Goal: Task Accomplishment & Management: Manage account settings

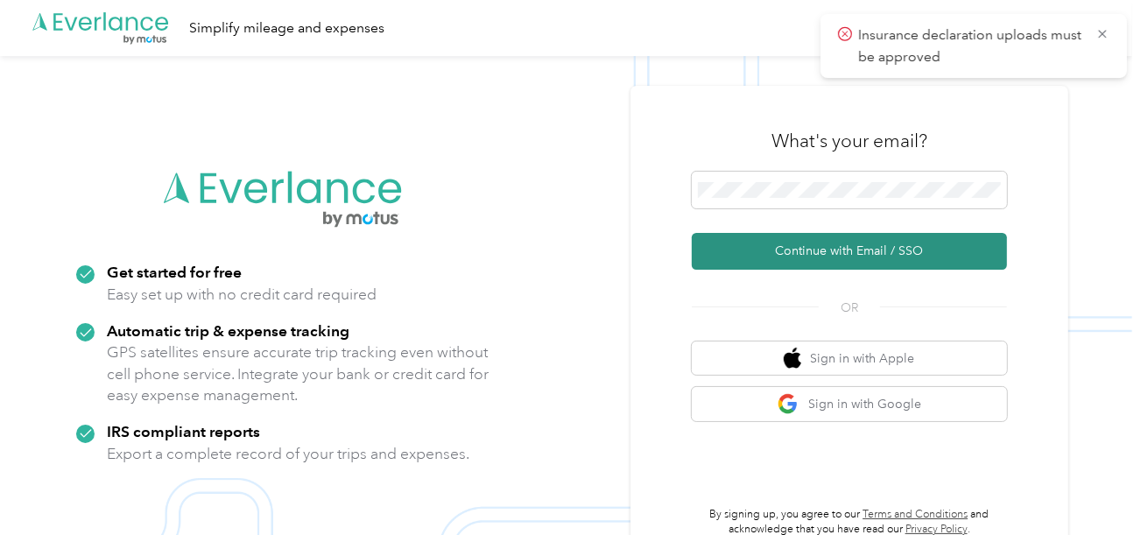
click at [776, 258] on button "Continue with Email / SSO" at bounding box center [849, 251] width 315 height 37
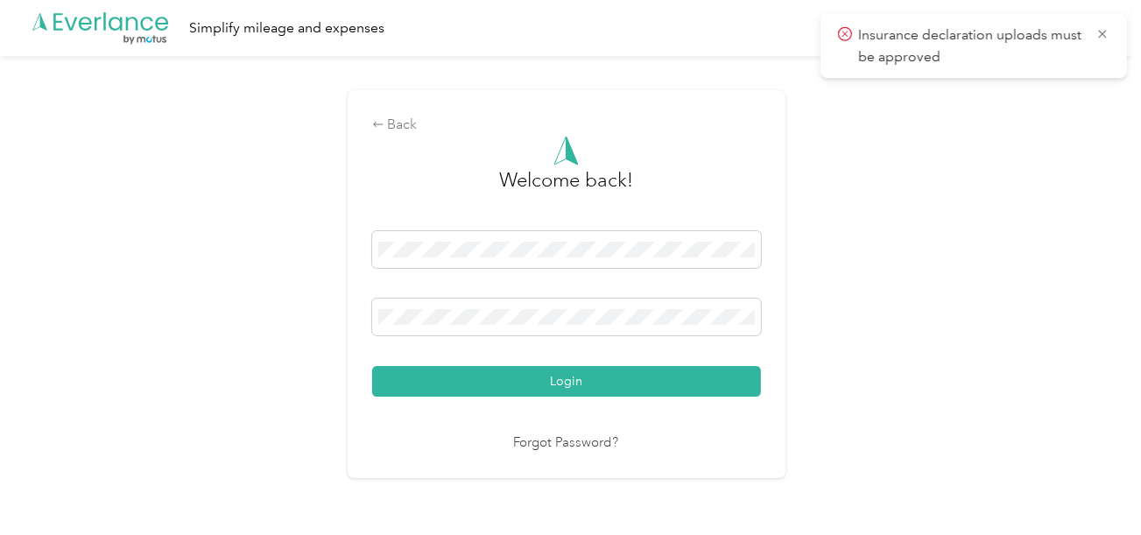
drag, startPoint x: 634, startPoint y: 385, endPoint x: 676, endPoint y: 383, distance: 42.1
click at [634, 387] on button "Login" at bounding box center [566, 381] width 389 height 31
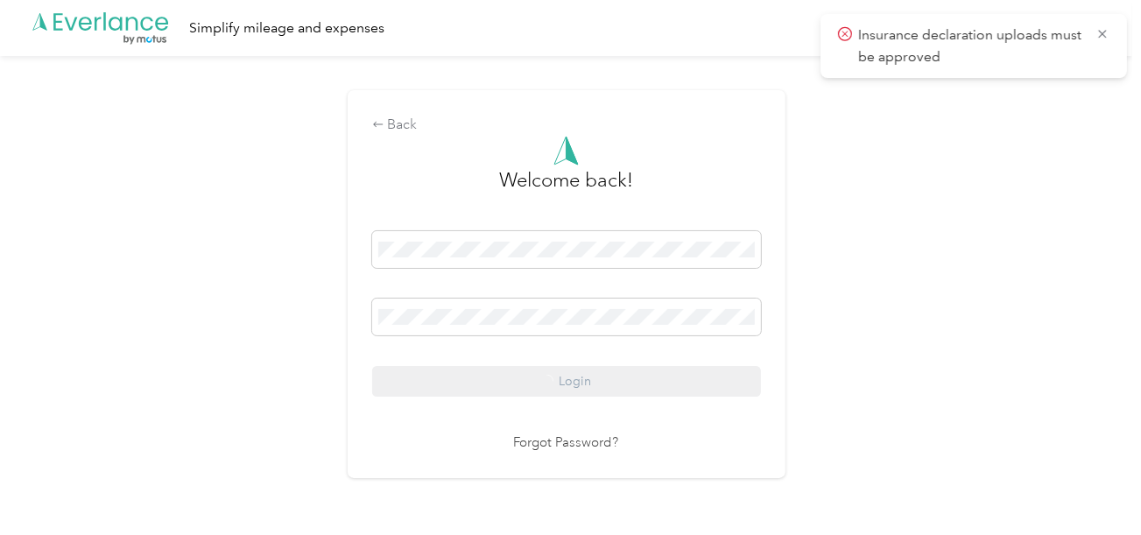
click at [851, 330] on div "Back Welcome back! Login Forgot Password?" at bounding box center [566, 291] width 1132 height 471
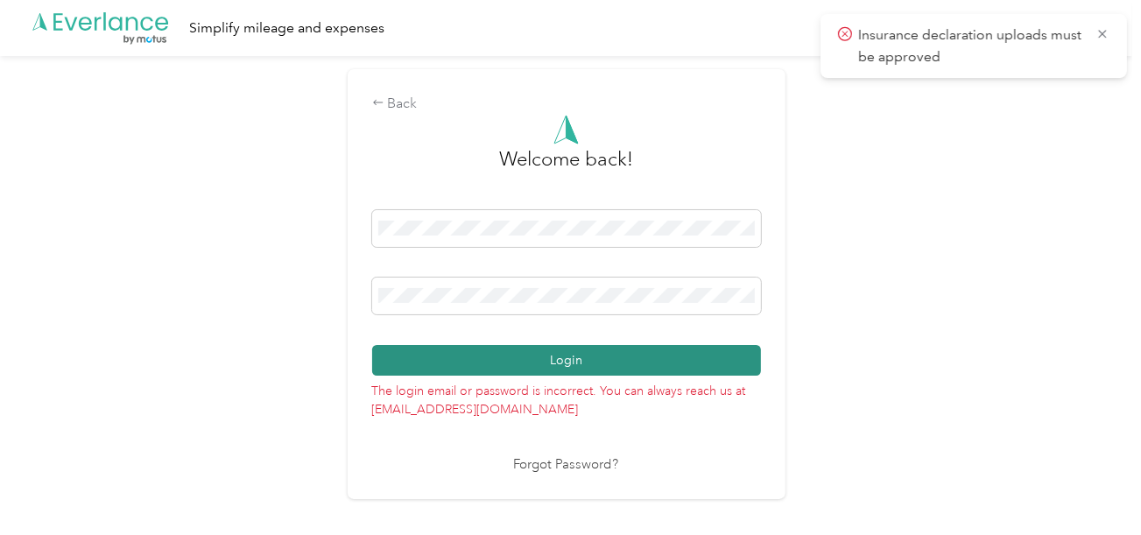
click at [608, 369] on button "Login" at bounding box center [566, 360] width 389 height 31
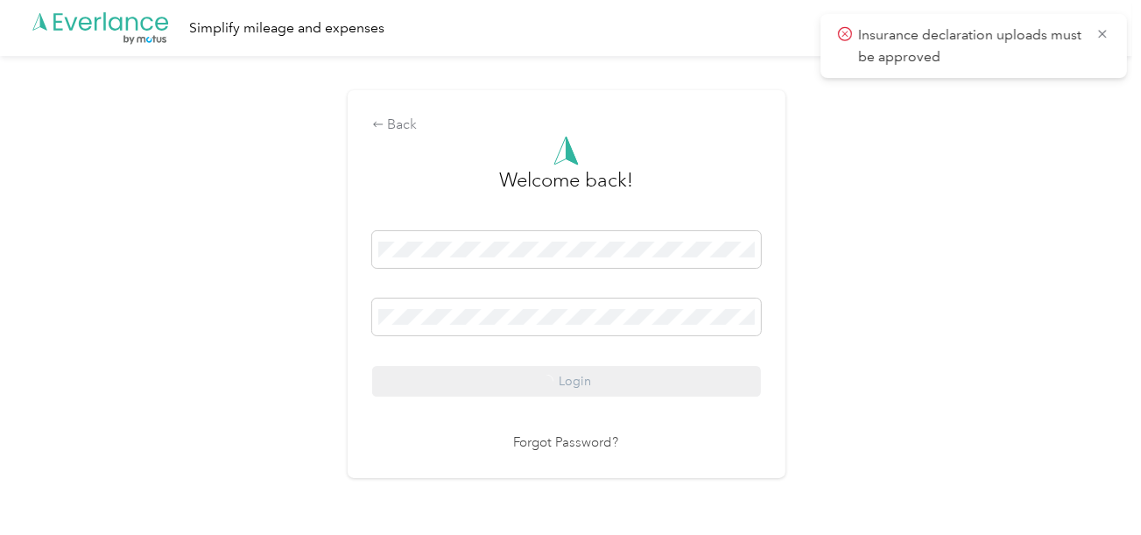
click at [956, 308] on div "Back Welcome back! Login Forgot Password?" at bounding box center [566, 291] width 1132 height 471
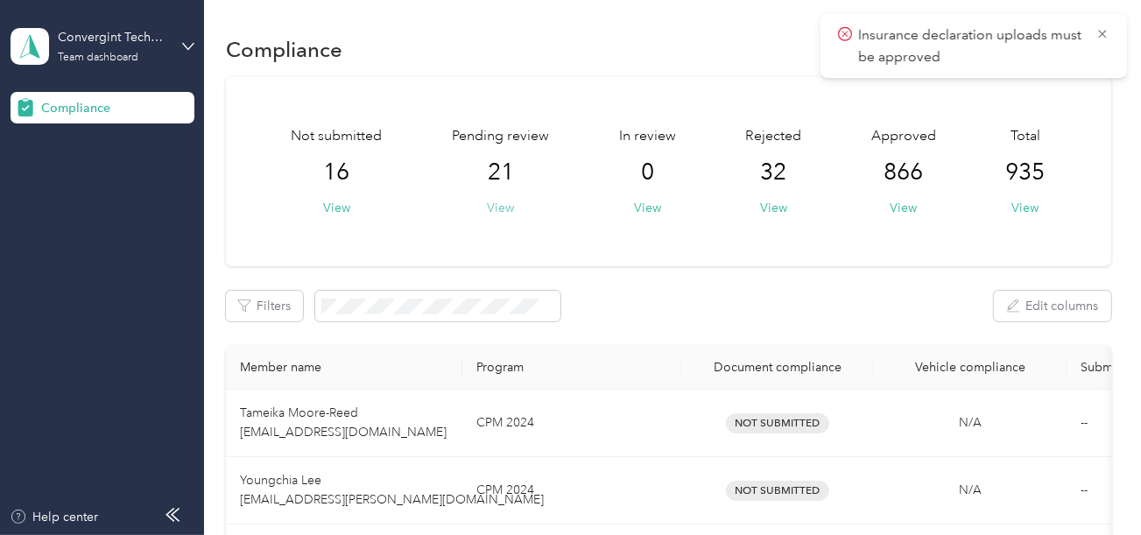
click at [494, 211] on button "View" at bounding box center [500, 208] width 27 height 18
